Goal: Task Accomplishment & Management: Complete application form

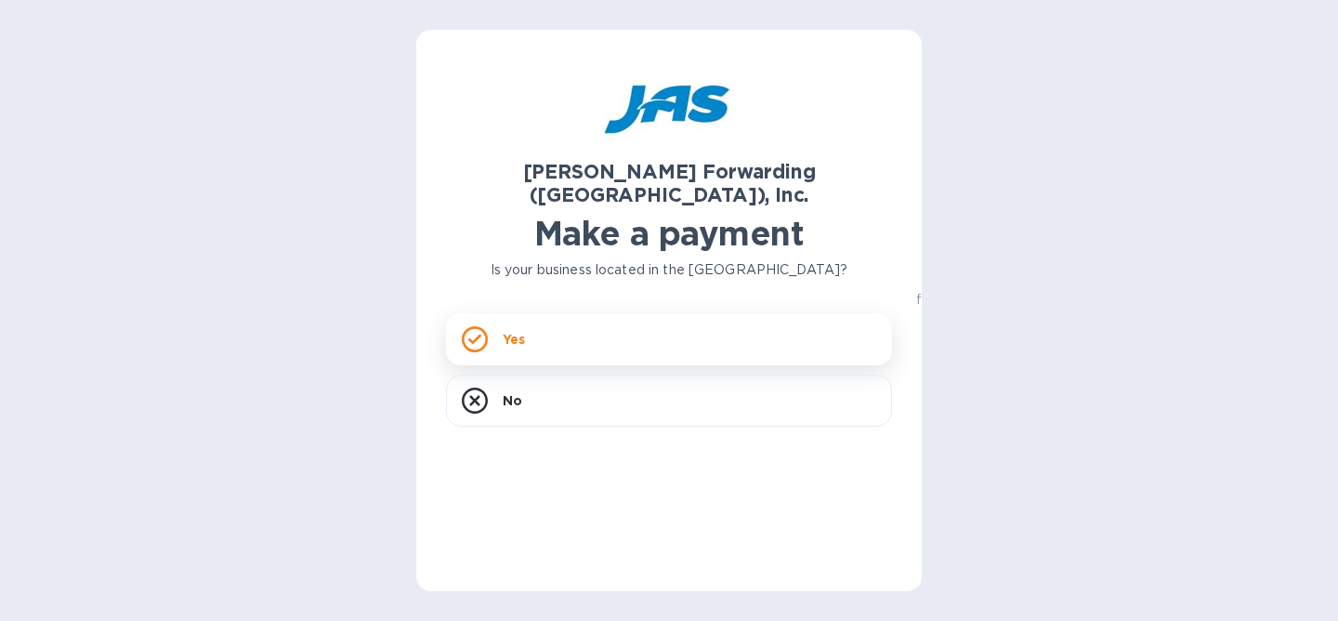
click at [542, 332] on div "Yes" at bounding box center [669, 339] width 446 height 52
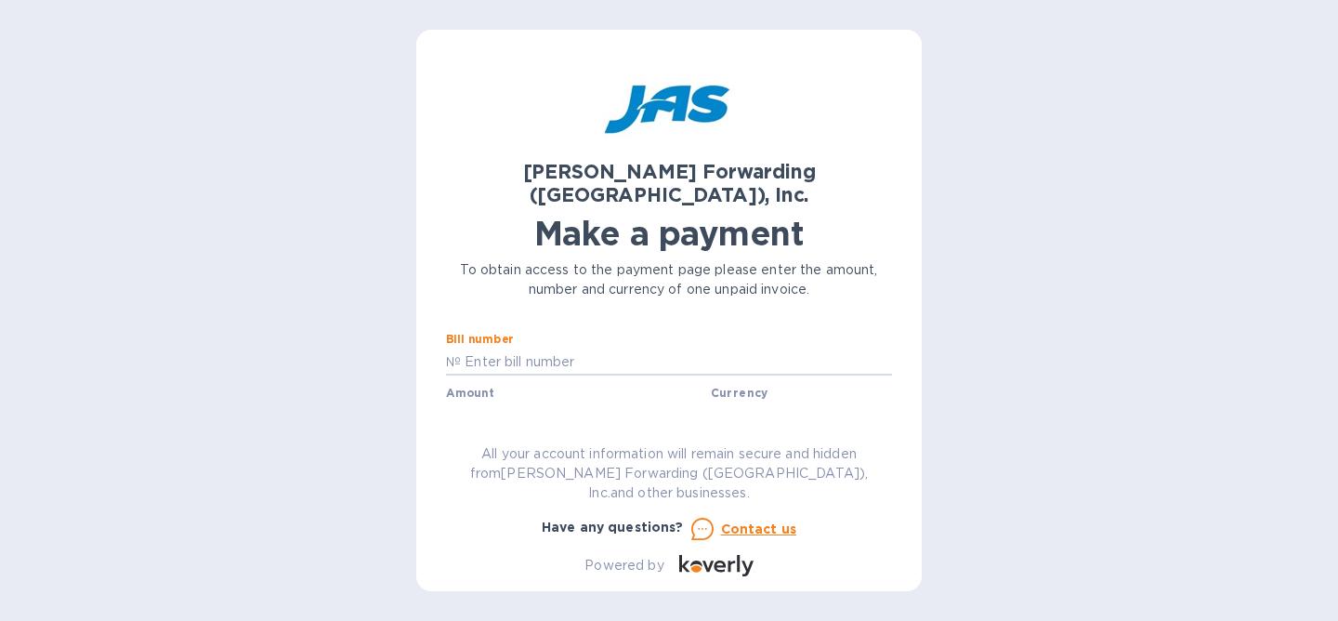
click at [542, 348] on input "text" at bounding box center [676, 362] width 431 height 28
paste input "BNA503341966"
type input "BNA503341966"
paste input "5,314.82"
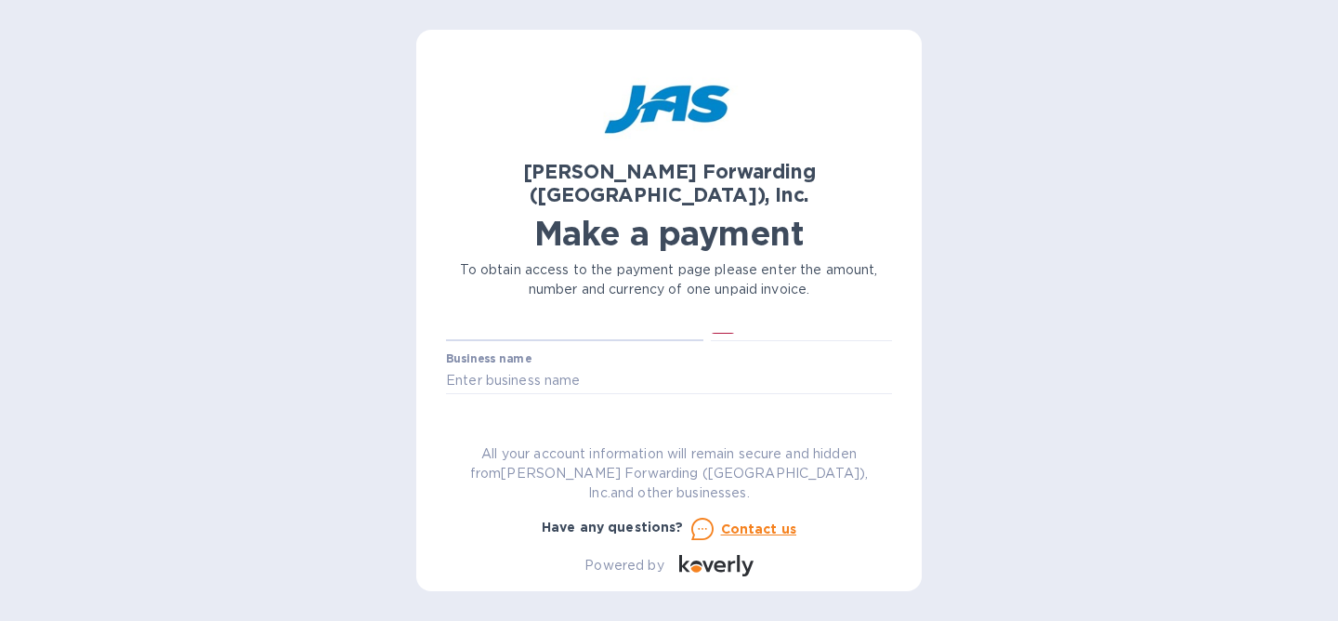
scroll to position [94, 0]
type input "5,314.82"
click at [569, 361] on input "text" at bounding box center [669, 375] width 446 height 28
type input "Charty Party, LLC"
click at [592, 414] on input "text" at bounding box center [669, 428] width 446 height 28
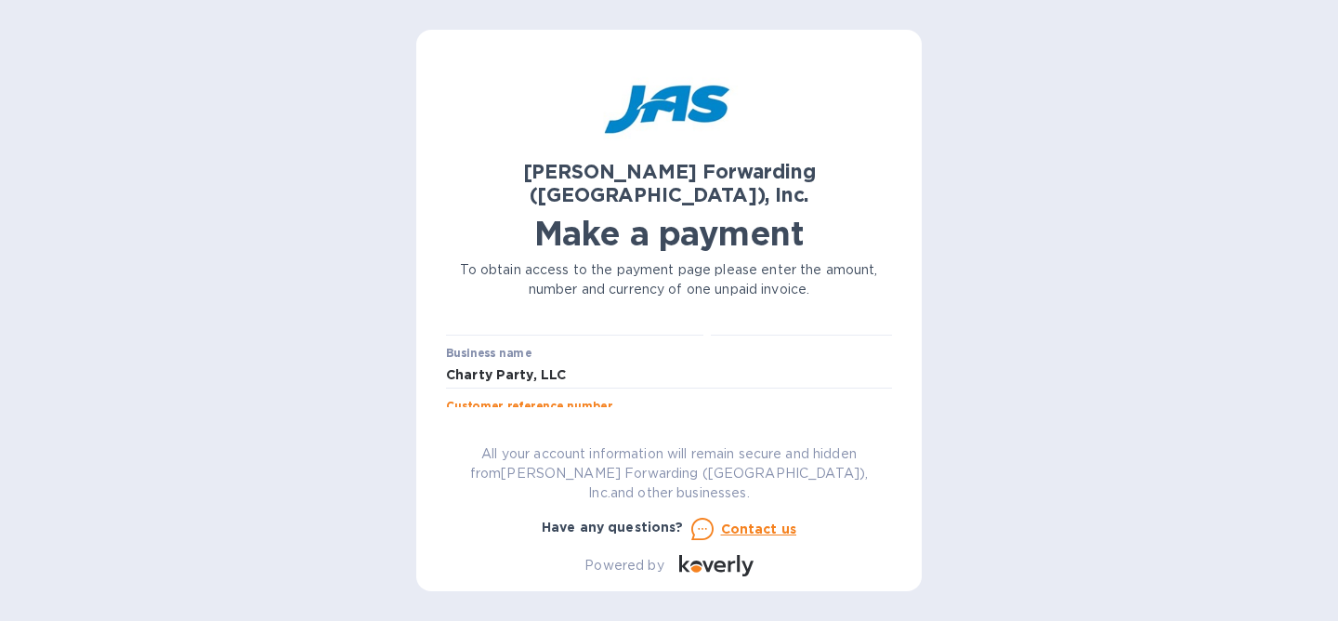
type input "CHAPARDOA"
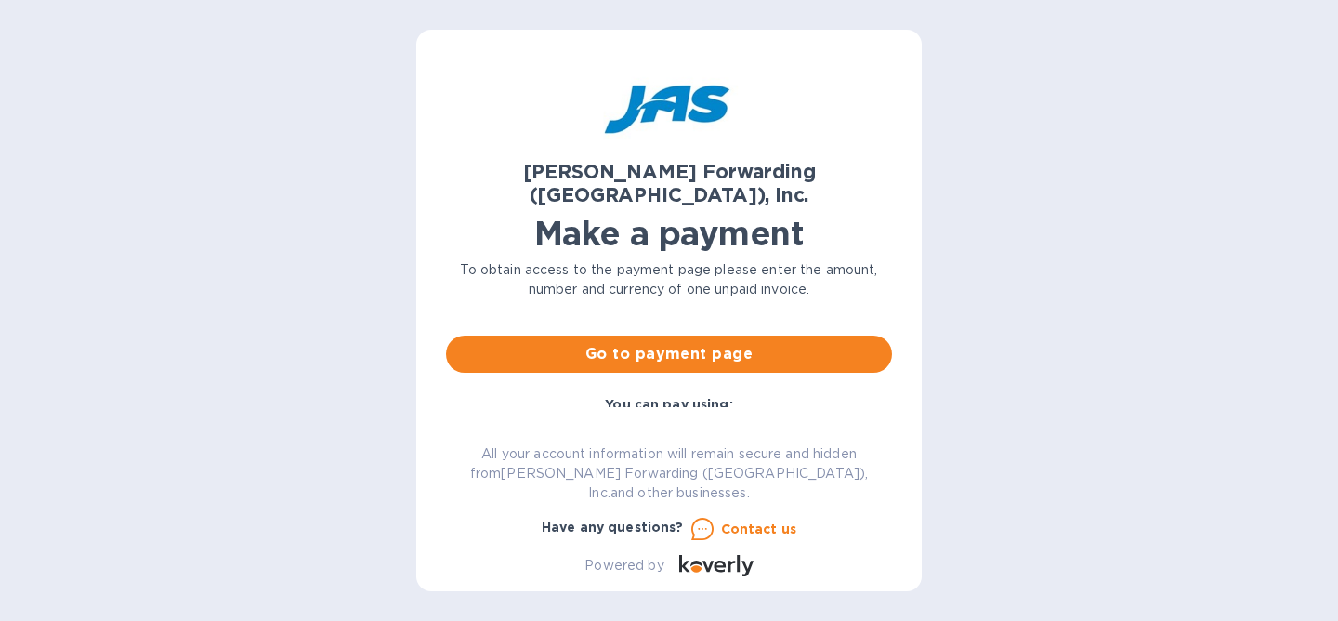
scroll to position [226, 0]
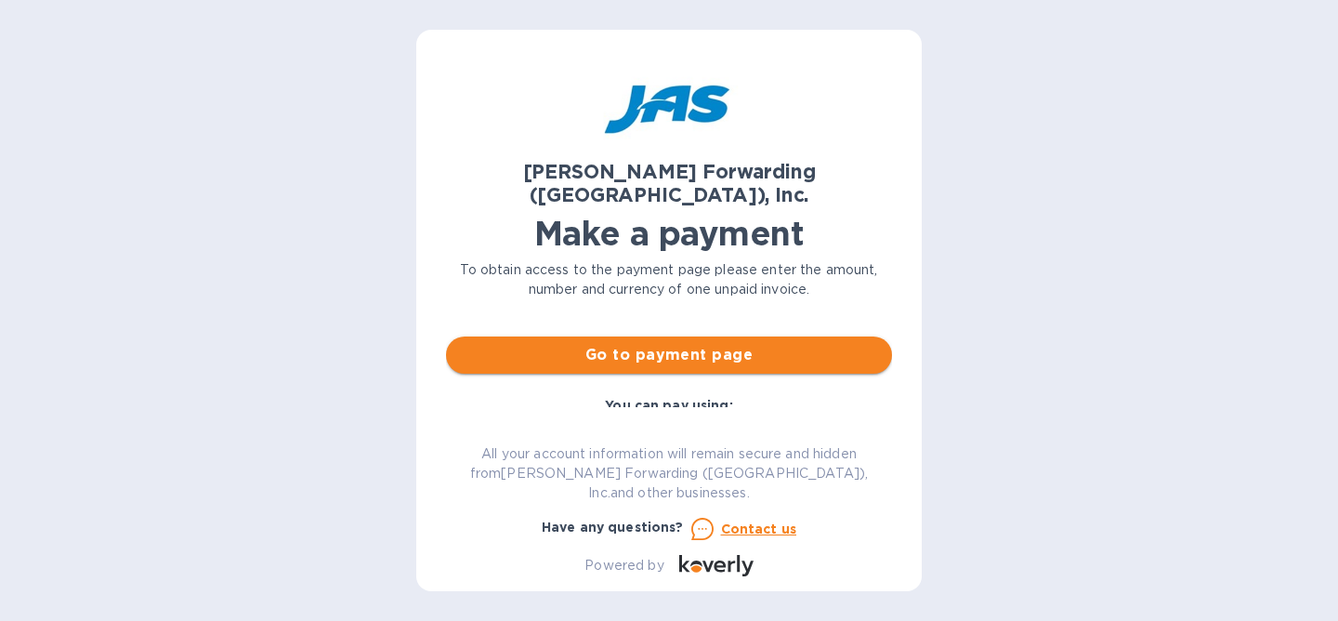
click at [648, 344] on span "Go to payment page" at bounding box center [669, 355] width 416 height 22
